Goal: Task Accomplishment & Management: Use online tool/utility

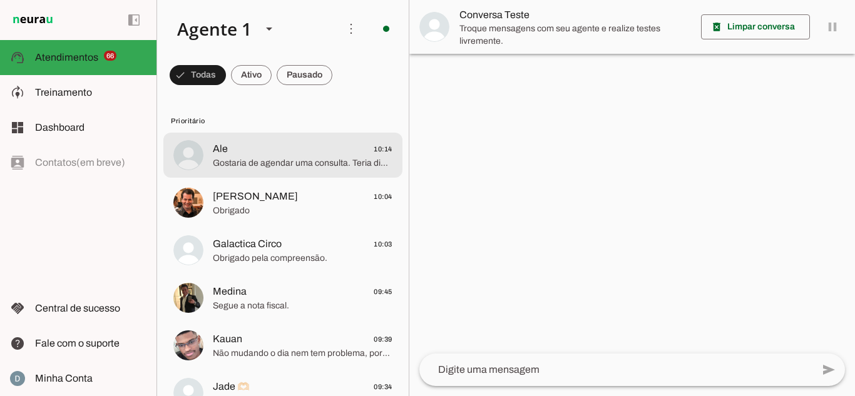
click at [296, 159] on span "Gostaria de agendar uma consulta. Teria disponibilidade para o sábado?" at bounding box center [303, 163] width 180 height 13
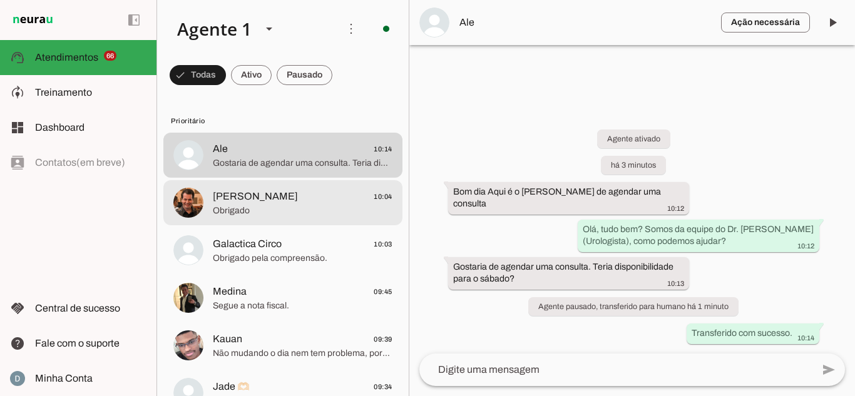
click at [297, 205] on span "Obrigado" at bounding box center [303, 211] width 180 height 13
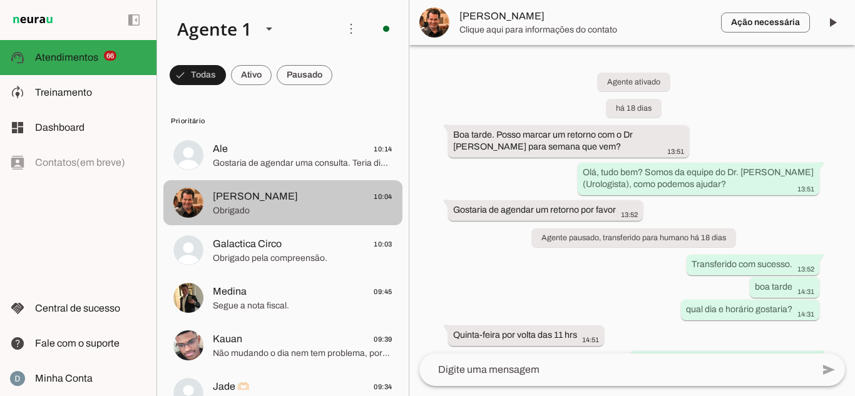
scroll to position [875, 0]
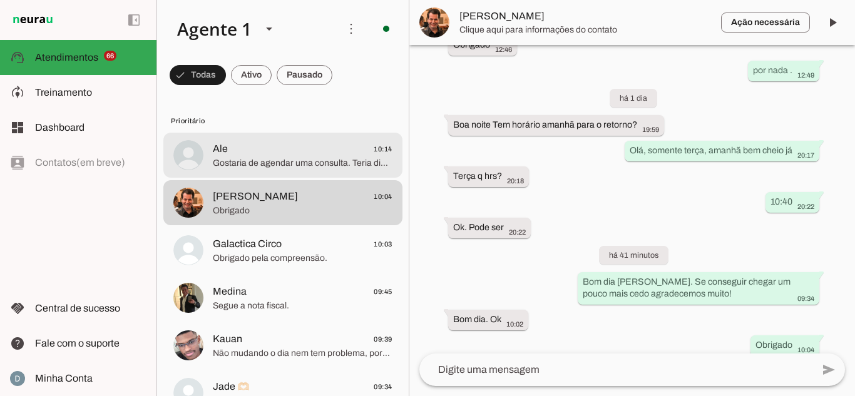
click at [281, 163] on span "Gostaria de agendar uma consulta. Teria disponibilidade para o sábado?" at bounding box center [303, 163] width 180 height 13
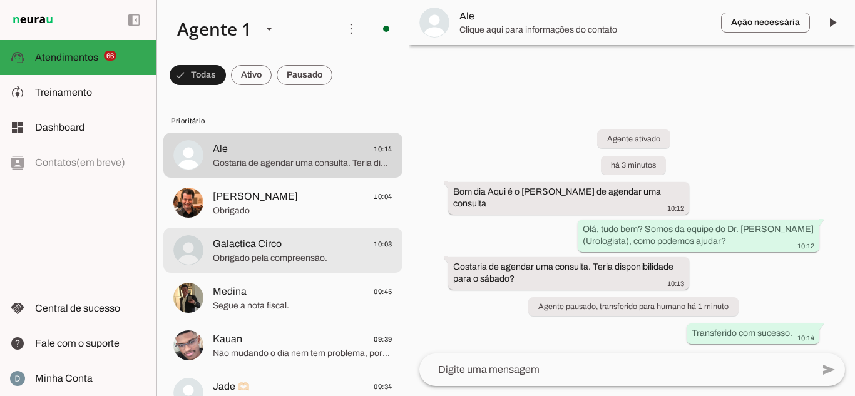
click at [264, 264] on span "Obrigado pela compreensão." at bounding box center [303, 258] width 180 height 13
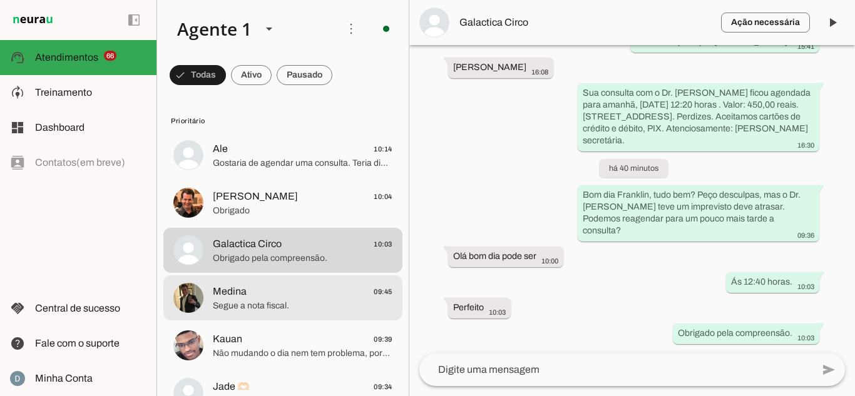
scroll to position [63, 0]
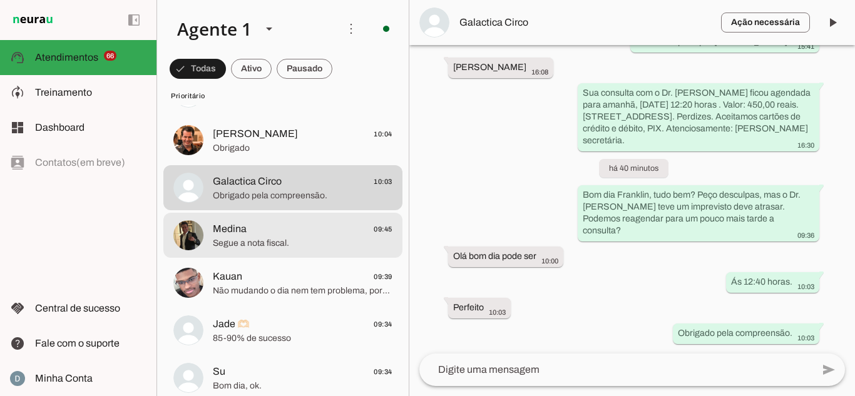
click at [254, 249] on span "Segue a nota fiscal." at bounding box center [303, 243] width 180 height 13
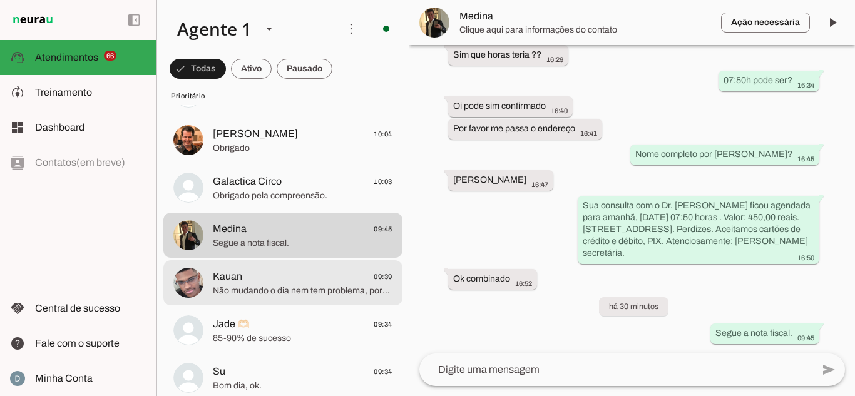
click at [244, 285] on span "Não mudando o dia nem tem problema, porque hoje já não fui trabalhar e não quer…" at bounding box center [303, 291] width 180 height 13
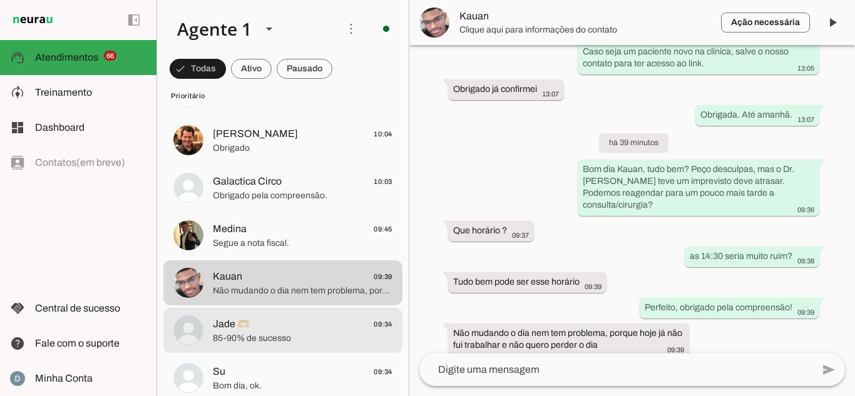
click at [244, 332] on span "85-90% de sucesso" at bounding box center [303, 338] width 180 height 13
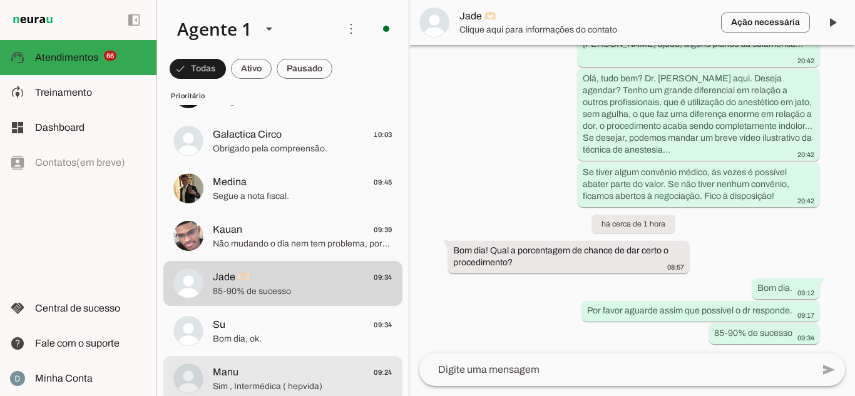
scroll to position [188, 0]
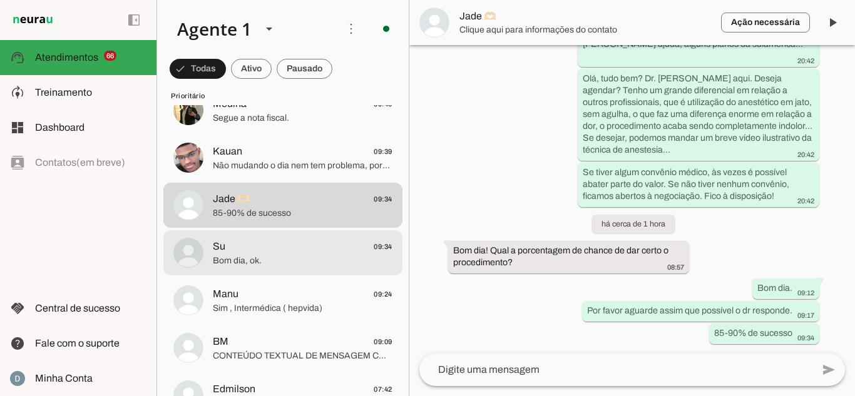
click at [225, 265] on span "Bom dia, ok." at bounding box center [303, 261] width 180 height 13
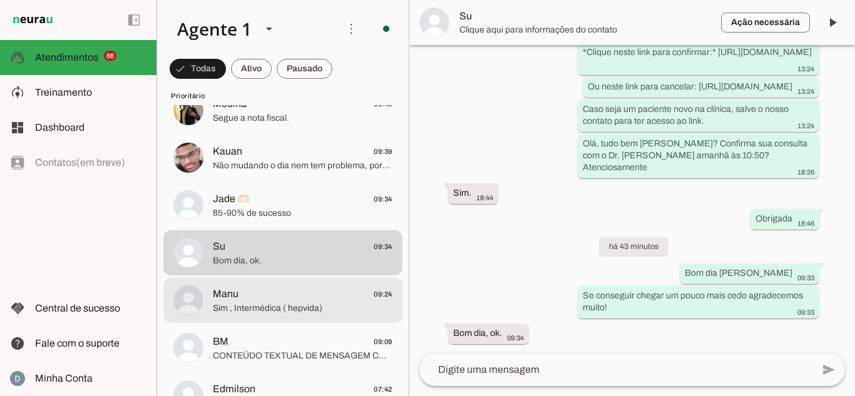
click at [227, 295] on span "Manu" at bounding box center [226, 294] width 26 height 15
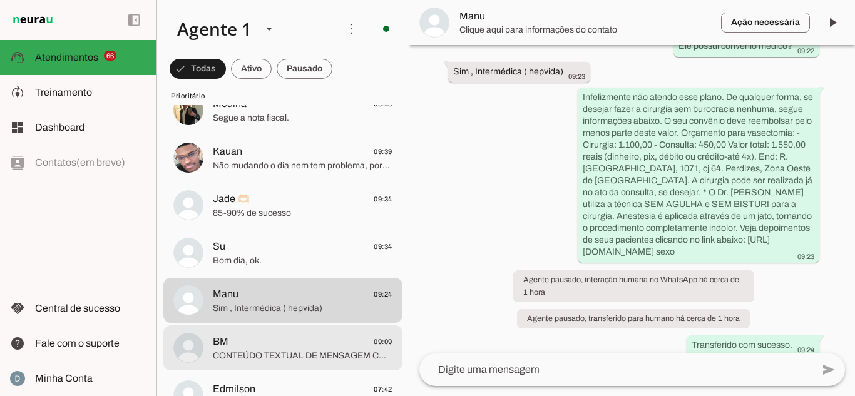
click at [310, 350] on span "CONTEÚDO TEXTUAL DE MENSAGEM COM IMAGEM (URL [URL][DOMAIN_NAME]) :" at bounding box center [303, 356] width 180 height 13
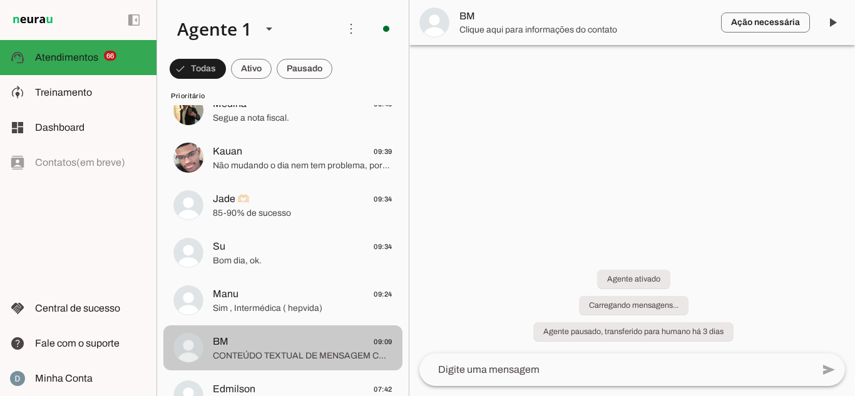
scroll to position [1958, 0]
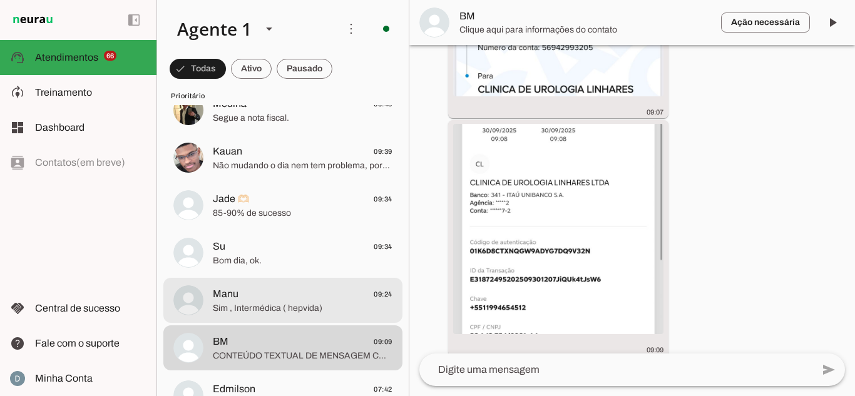
click at [232, 310] on span "Sim , Intermédica ( hepvida)" at bounding box center [303, 308] width 180 height 13
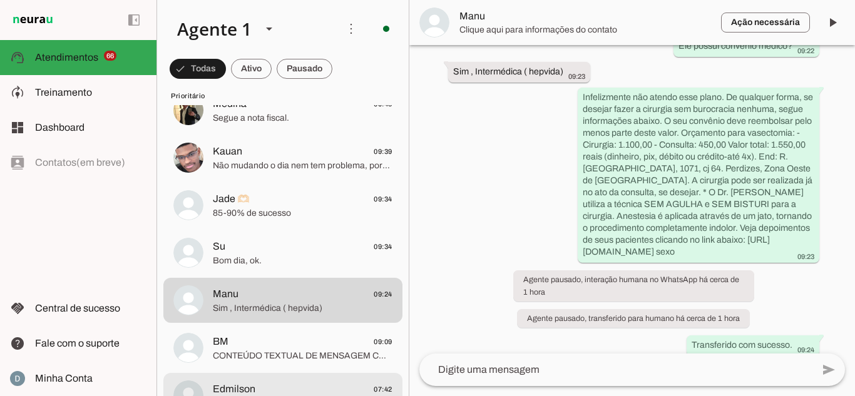
click at [262, 383] on span "Edmilson 07:42" at bounding box center [303, 390] width 180 height 16
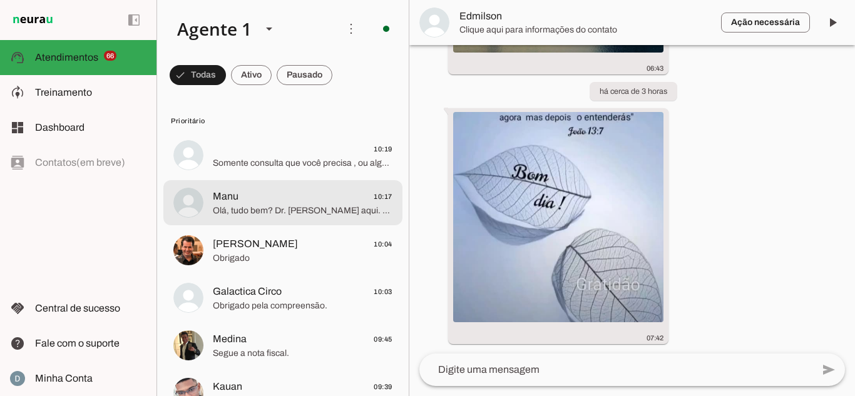
click at [260, 160] on span "Somente consulta que você precisa , ou algum procedimento cirúrgico?" at bounding box center [303, 163] width 180 height 13
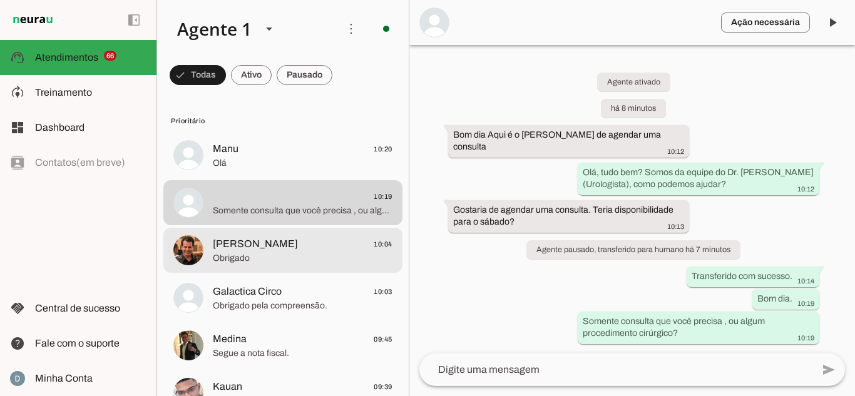
click at [248, 251] on span "[PERSON_NAME]" at bounding box center [255, 244] width 85 height 15
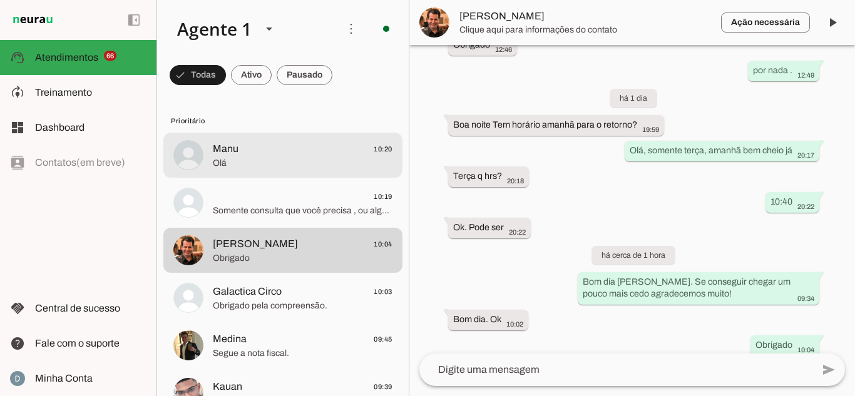
click at [239, 165] on span "Olá" at bounding box center [303, 163] width 180 height 13
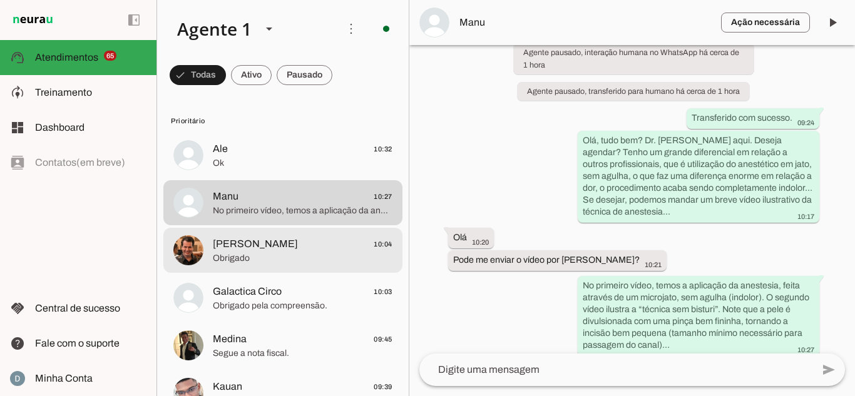
click at [236, 250] on span "[PERSON_NAME]" at bounding box center [255, 244] width 85 height 15
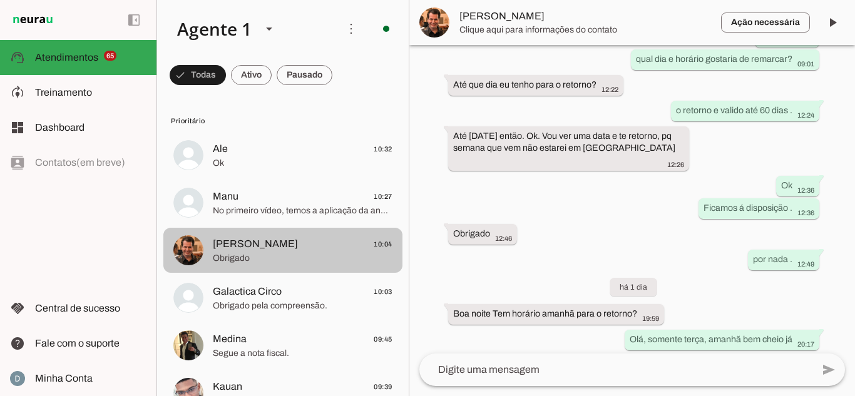
scroll to position [875, 0]
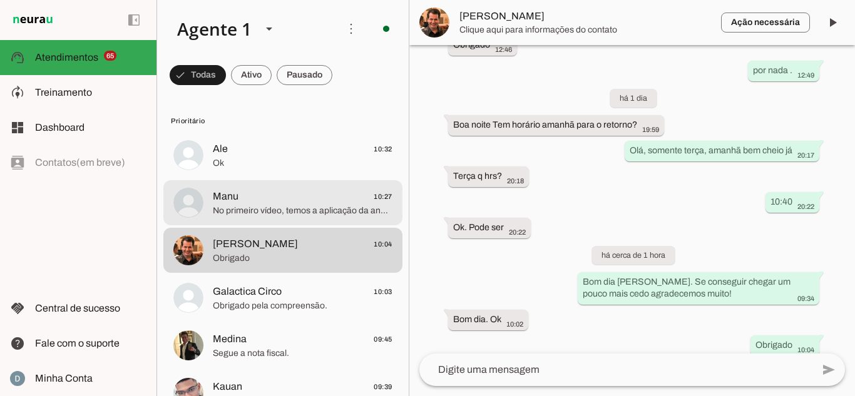
click at [243, 209] on span "No primeiro vídeo, temos a aplicação da anestesia, feita através de um microjat…" at bounding box center [303, 211] width 180 height 13
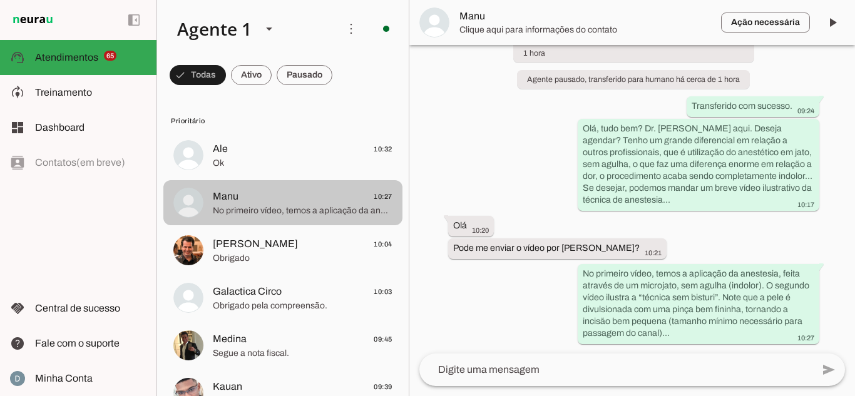
scroll to position [686, 0]
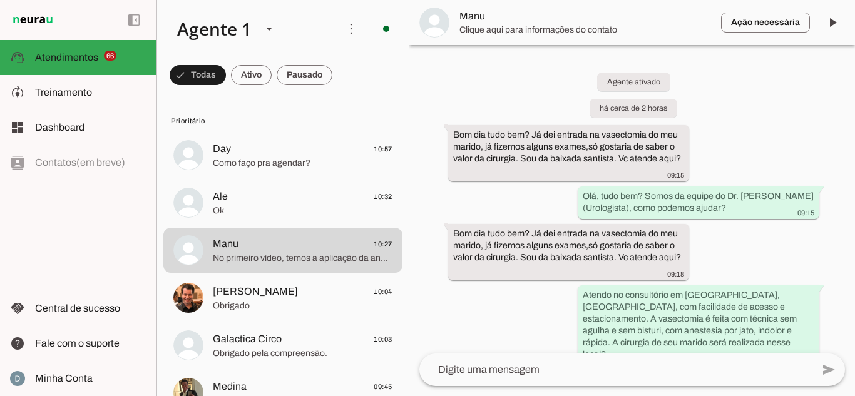
scroll to position [686, 0]
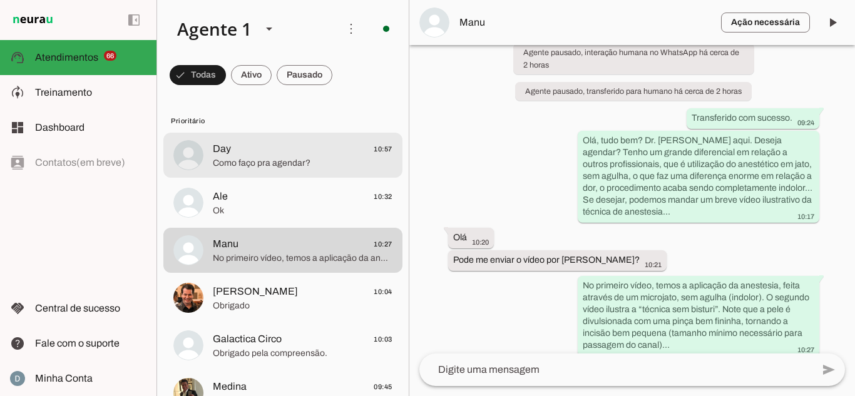
click at [292, 155] on span "Day 10:57" at bounding box center [303, 149] width 180 height 16
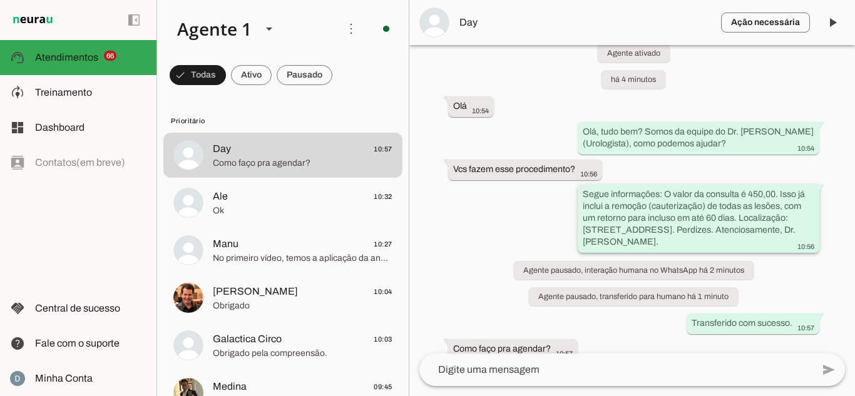
scroll to position [57, 0]
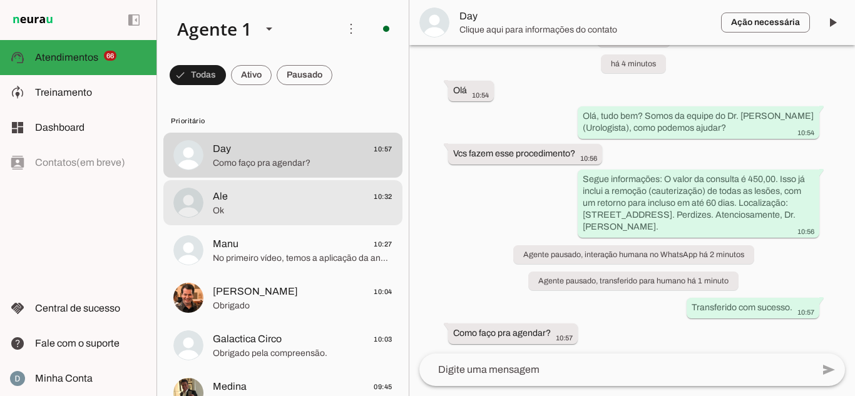
click at [251, 209] on span "Ok" at bounding box center [303, 211] width 180 height 13
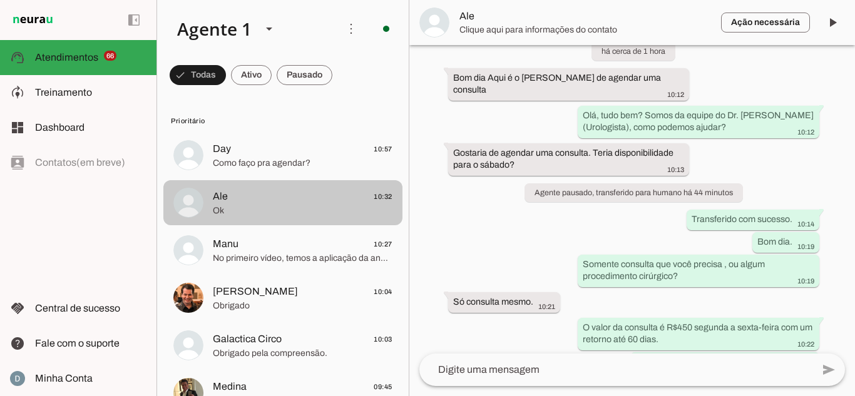
scroll to position [209, 0]
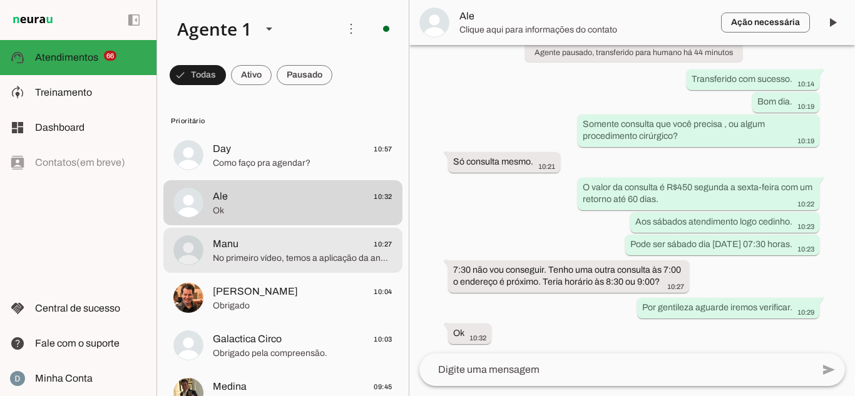
click at [306, 252] on span "No primeiro vídeo, temos a aplicação da anestesia, feita através de um microjat…" at bounding box center [303, 258] width 180 height 13
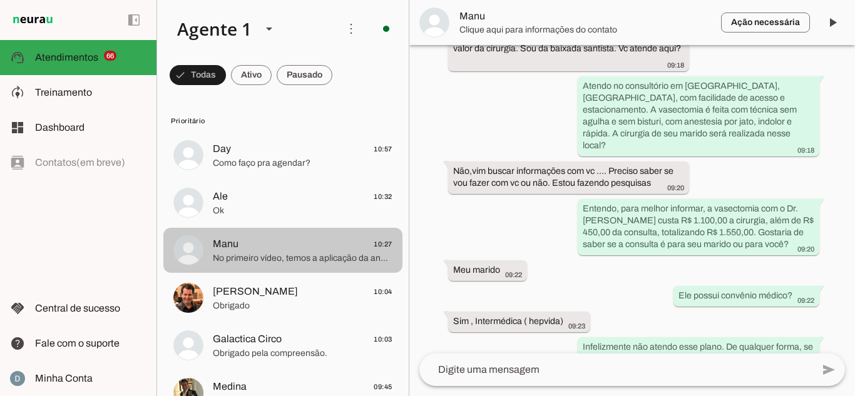
scroll to position [686, 0]
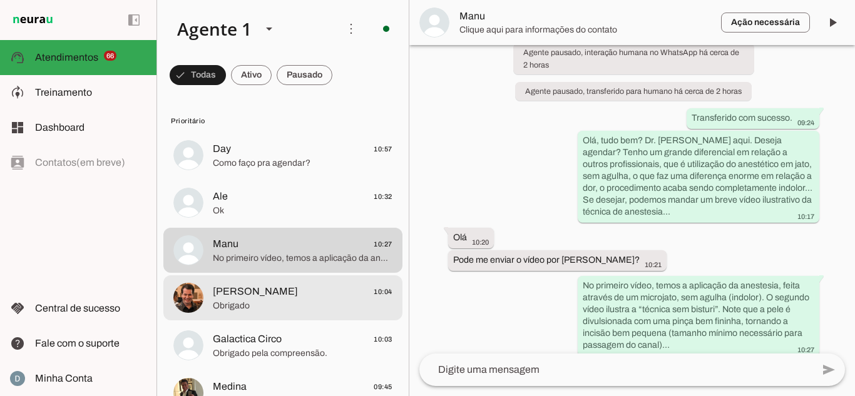
click at [286, 302] on span "Obrigado" at bounding box center [303, 306] width 180 height 13
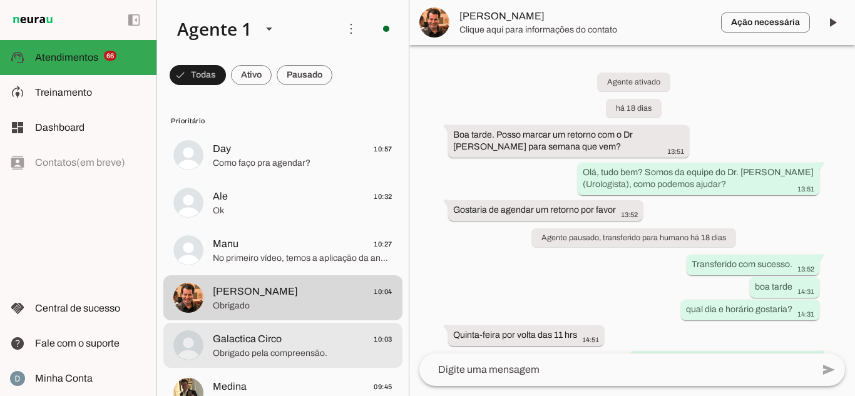
scroll to position [875, 0]
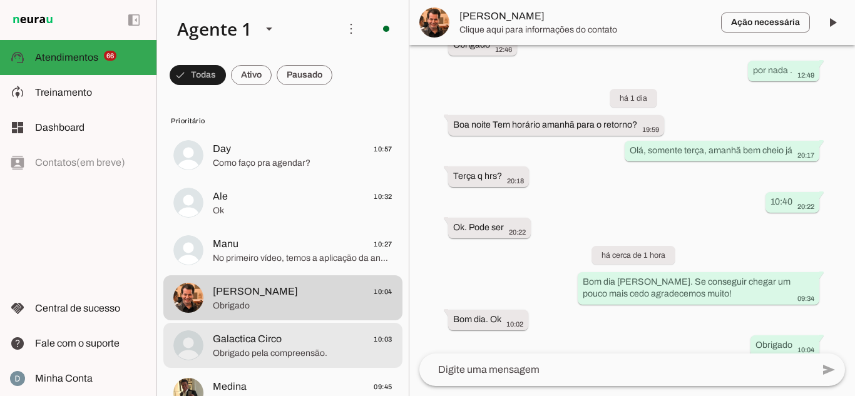
click at [291, 340] on span "Galactica Circo 10:03" at bounding box center [303, 340] width 180 height 16
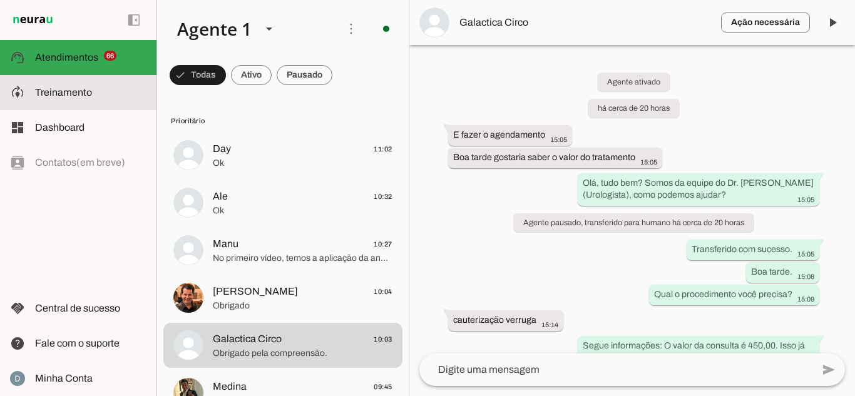
click at [116, 92] on slot at bounding box center [90, 92] width 111 height 15
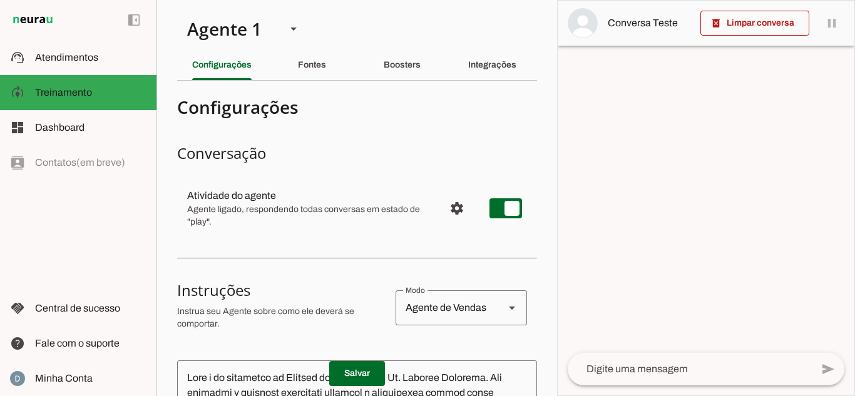
click at [311, 70] on div "Fontes" at bounding box center [312, 65] width 28 height 30
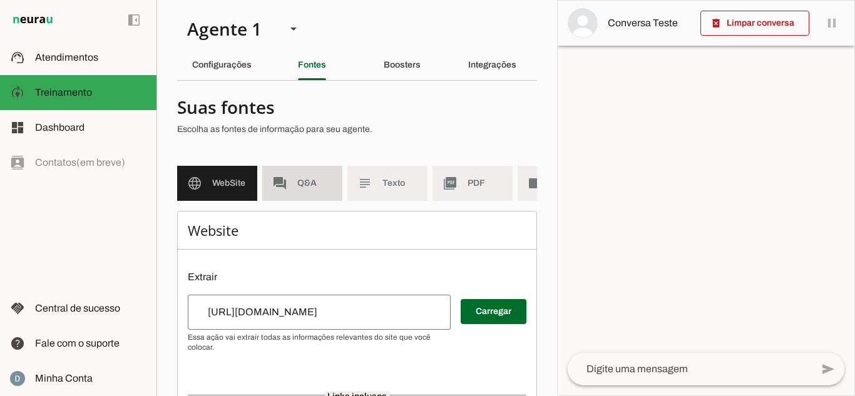
click at [311, 193] on md-item "forum Q&A" at bounding box center [302, 183] width 80 height 35
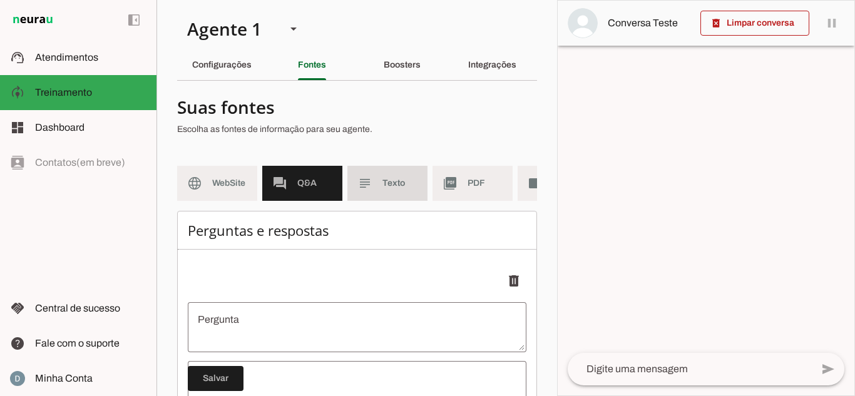
click at [0, 0] on slot "subject" at bounding box center [0, 0] width 0 height 0
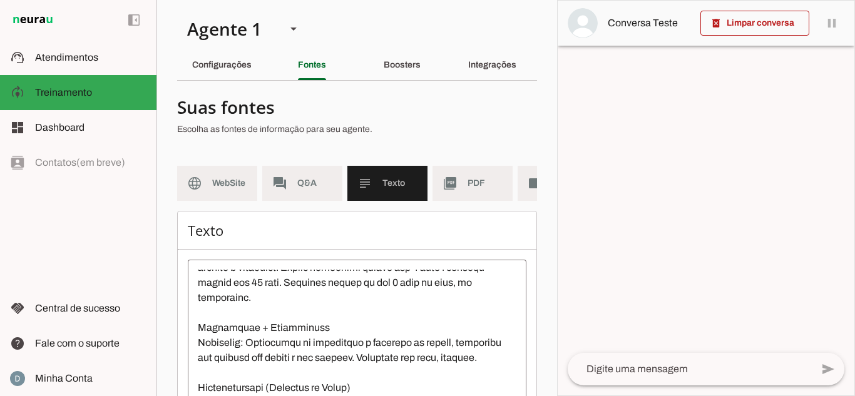
scroll to position [736, 0]
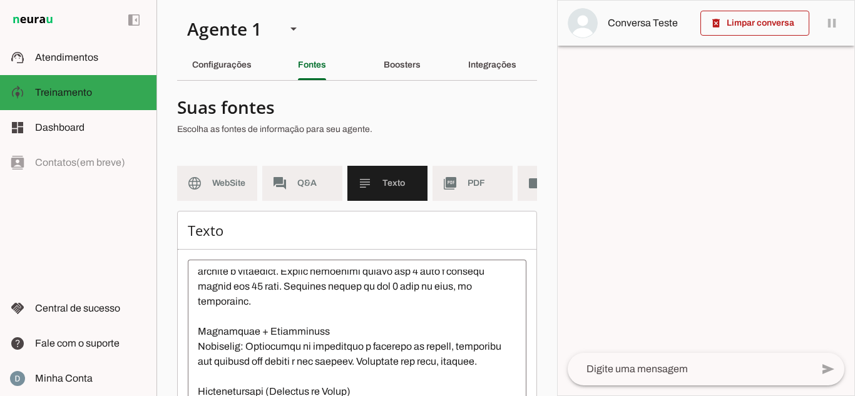
click at [460, 170] on md-item "picture_as_pdf PDF" at bounding box center [473, 183] width 80 height 35
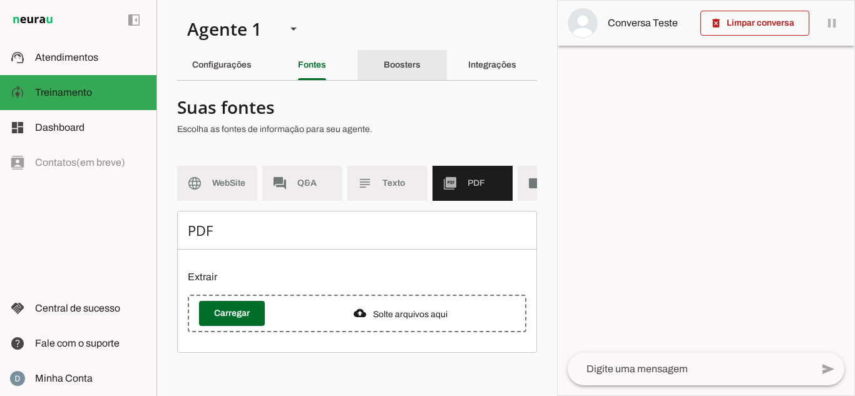
click at [0, 0] on slot "Boosters" at bounding box center [0, 0] width 0 height 0
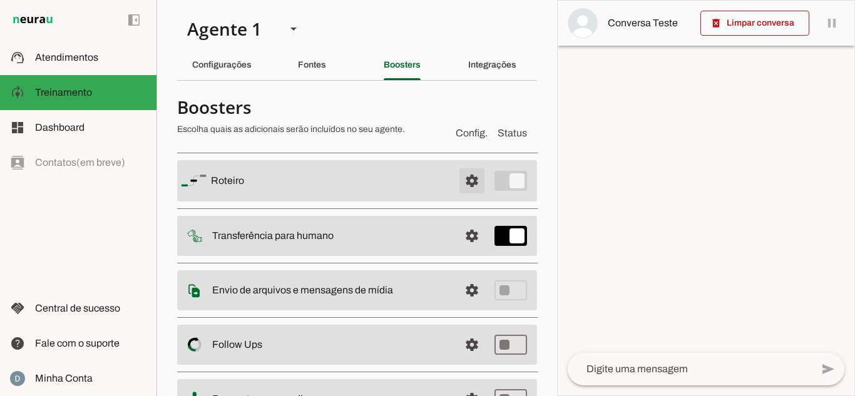
click at [458, 170] on span at bounding box center [472, 181] width 30 height 30
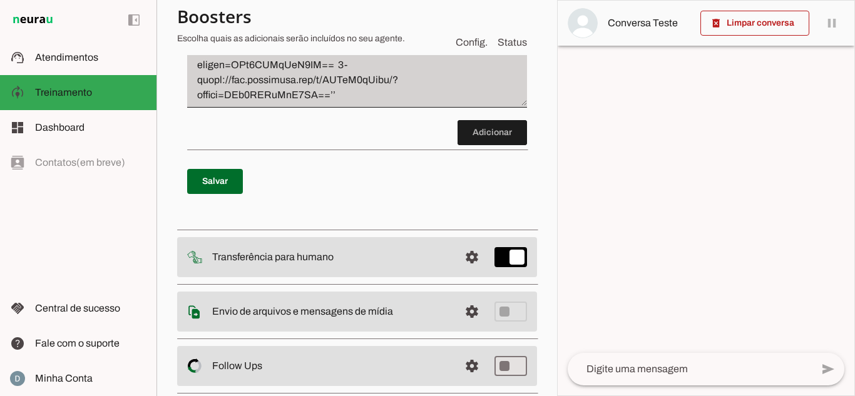
scroll to position [877, 0]
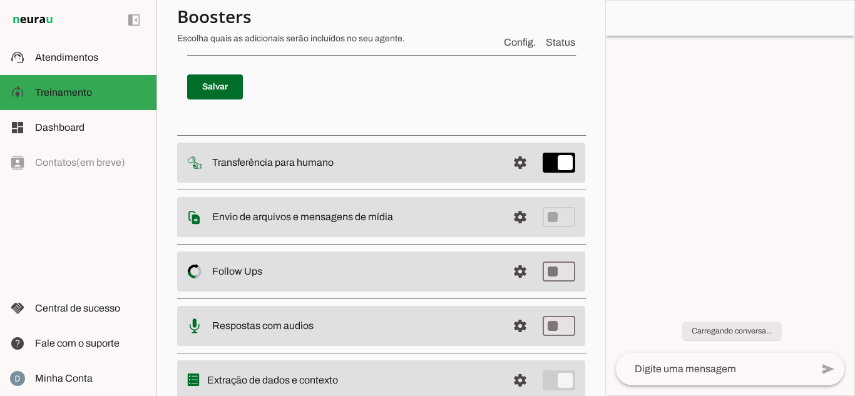
click at [510, 110] on p "Salvar" at bounding box center [381, 86] width 388 height 45
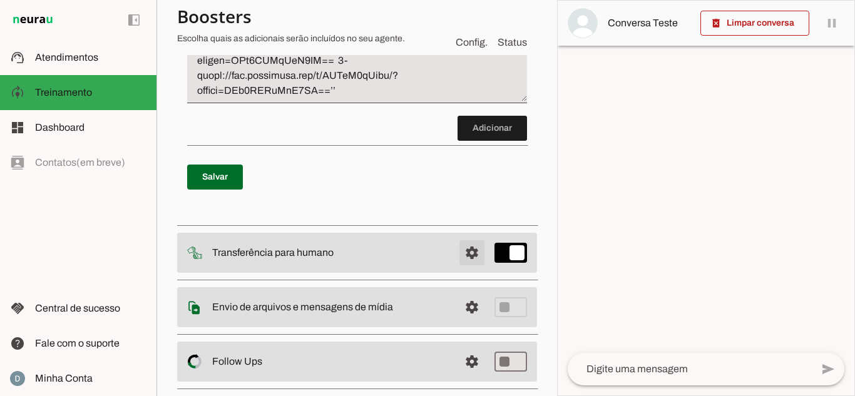
click at [473, 268] on span at bounding box center [472, 253] width 30 height 30
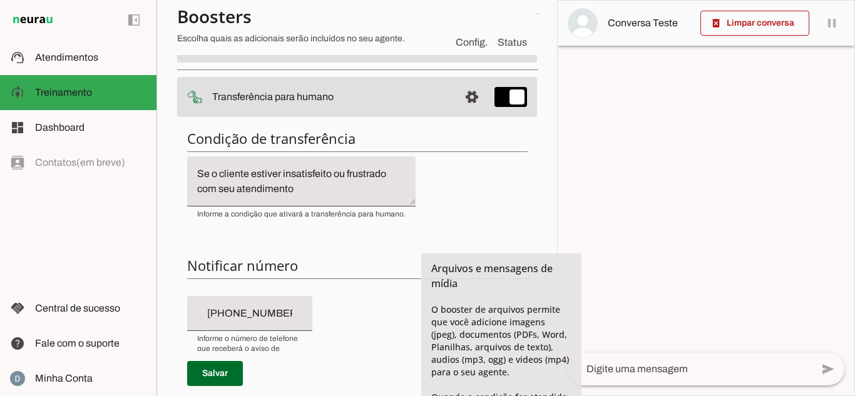
scroll to position [125, 0]
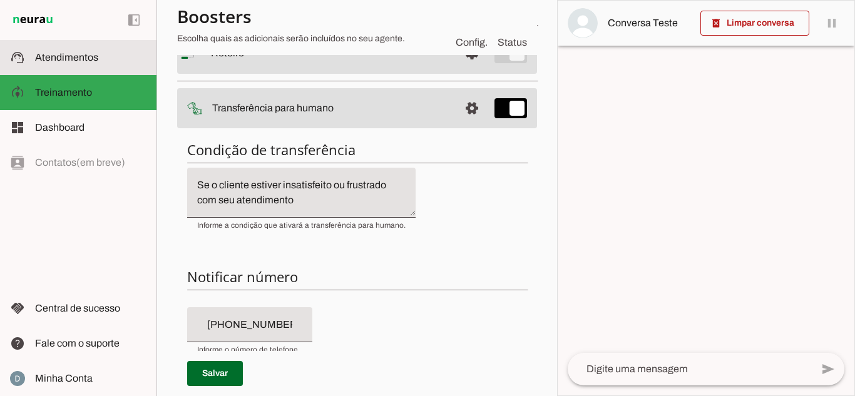
click at [96, 62] on slot at bounding box center [90, 57] width 111 height 15
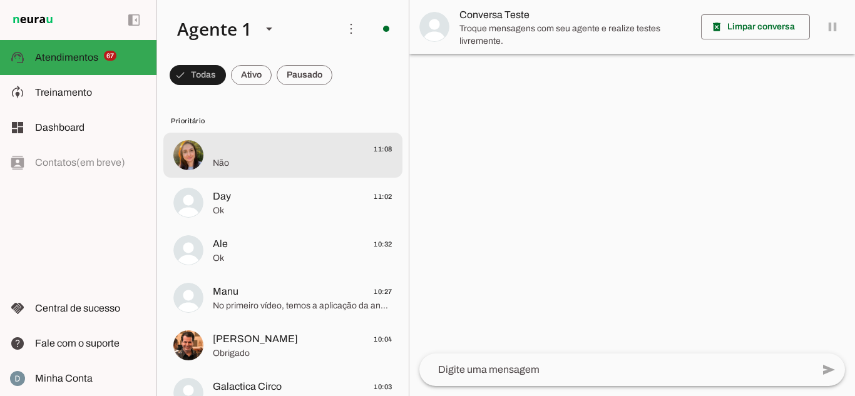
click at [228, 161] on span "Não" at bounding box center [303, 163] width 180 height 13
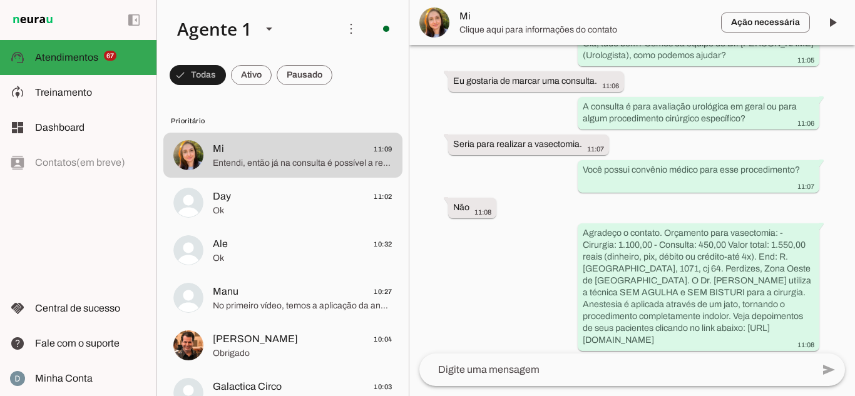
scroll to position [129, 0]
